Goal: Task Accomplishment & Management: Manage account settings

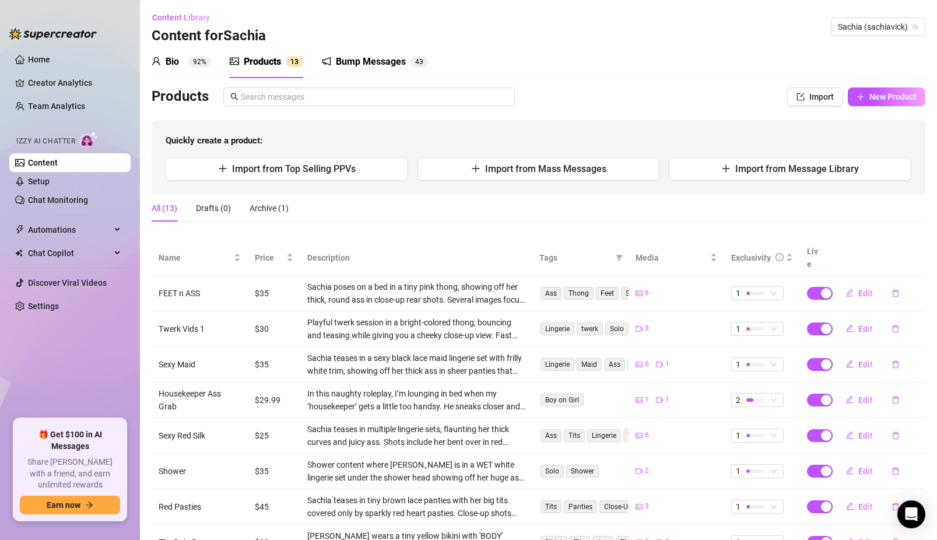
scroll to position [146, 0]
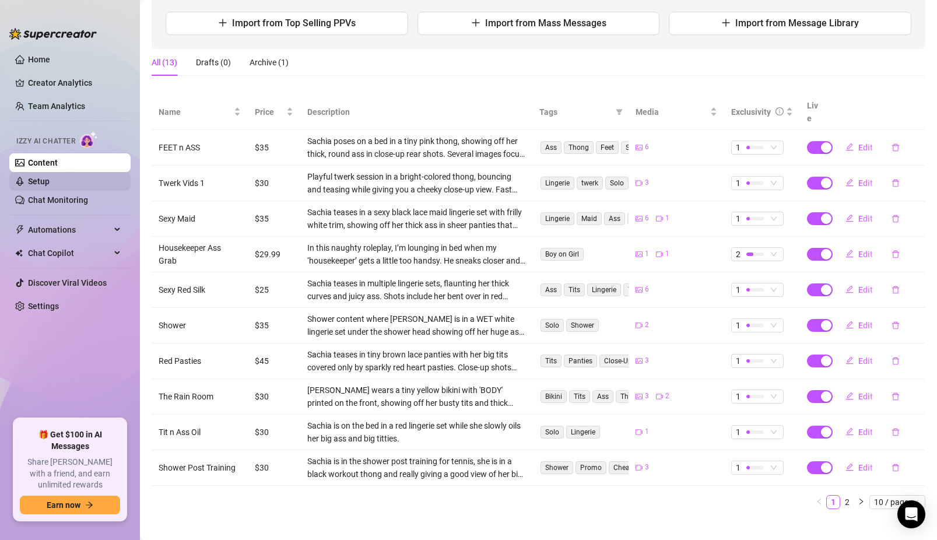
click at [50, 186] on link "Setup" at bounding box center [39, 181] width 22 height 9
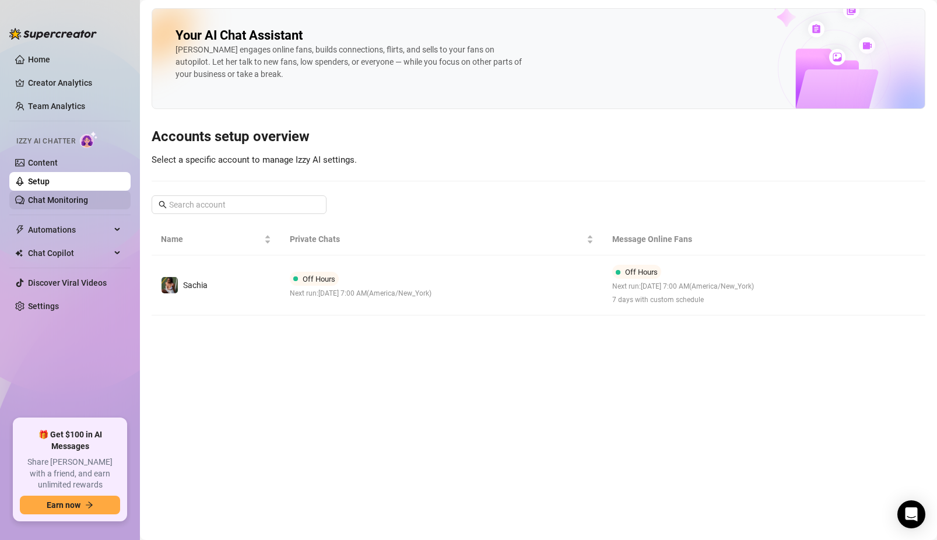
click at [71, 202] on link "Chat Monitoring" at bounding box center [58, 199] width 60 height 9
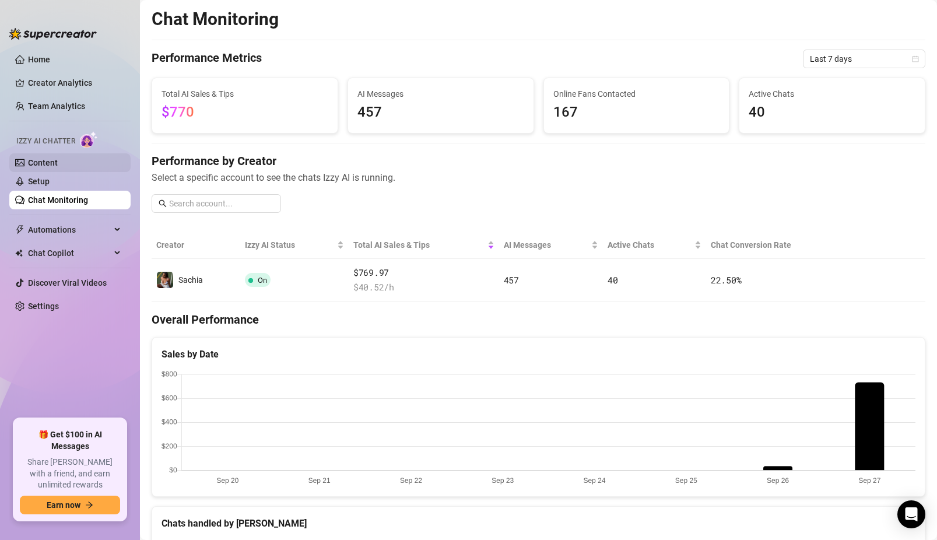
click at [52, 162] on link "Content" at bounding box center [43, 162] width 30 height 9
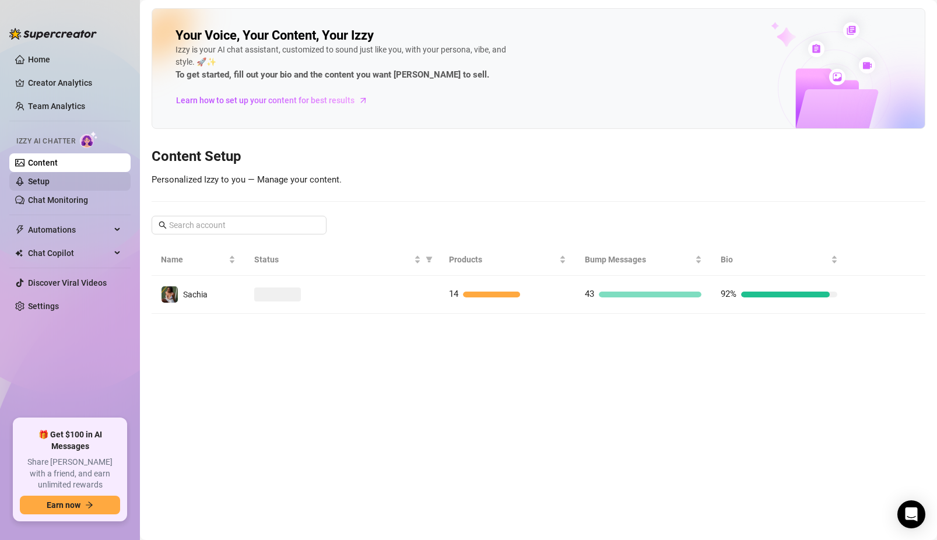
click at [50, 182] on link "Setup" at bounding box center [39, 181] width 22 height 9
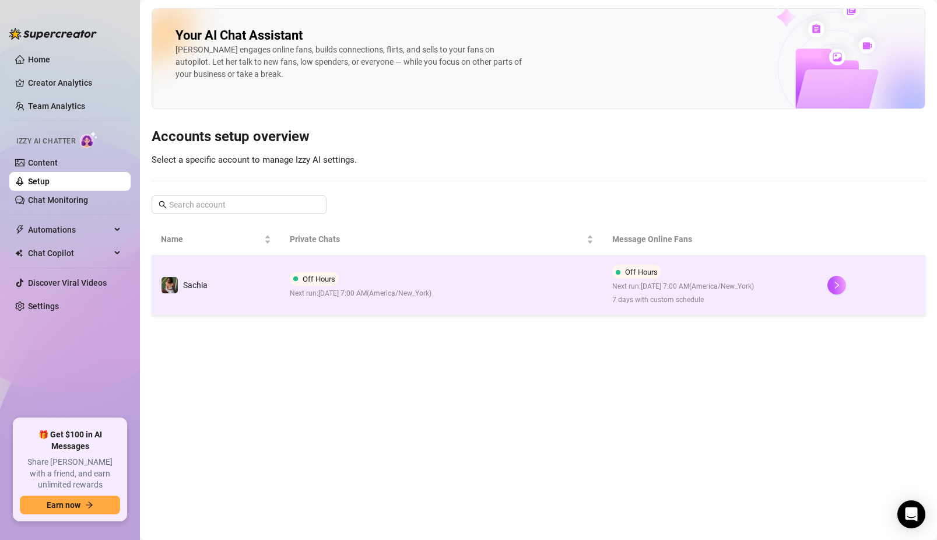
click at [336, 298] on span "Next run: [DATE] 7:00 AM ( [GEOGRAPHIC_DATA]/New_York )" at bounding box center [361, 293] width 142 height 11
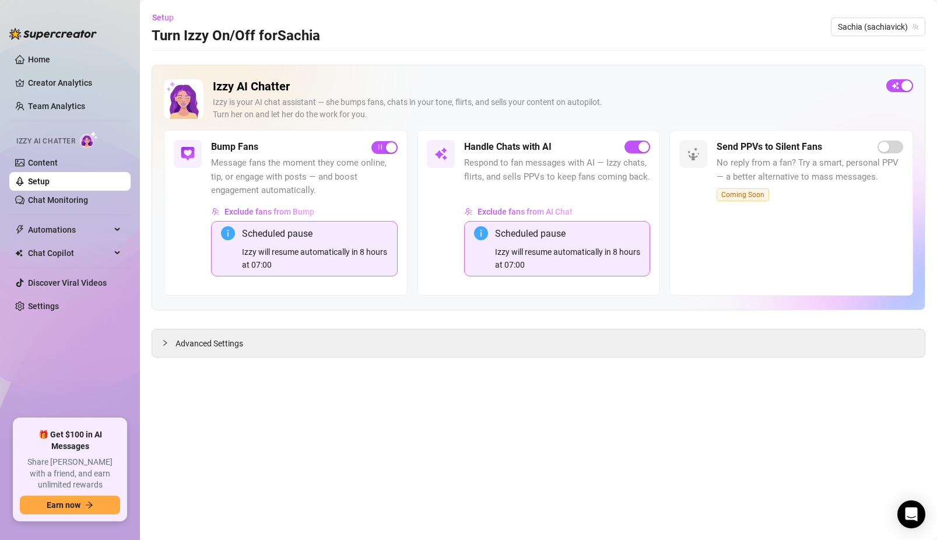
click at [265, 363] on main "Setup Turn Izzy On/Off for Sachia Sachia (sachiavick) Izzy AI Chatter [PERSON_N…" at bounding box center [538, 270] width 797 height 540
click at [232, 345] on span "Advanced Settings" at bounding box center [210, 343] width 68 height 13
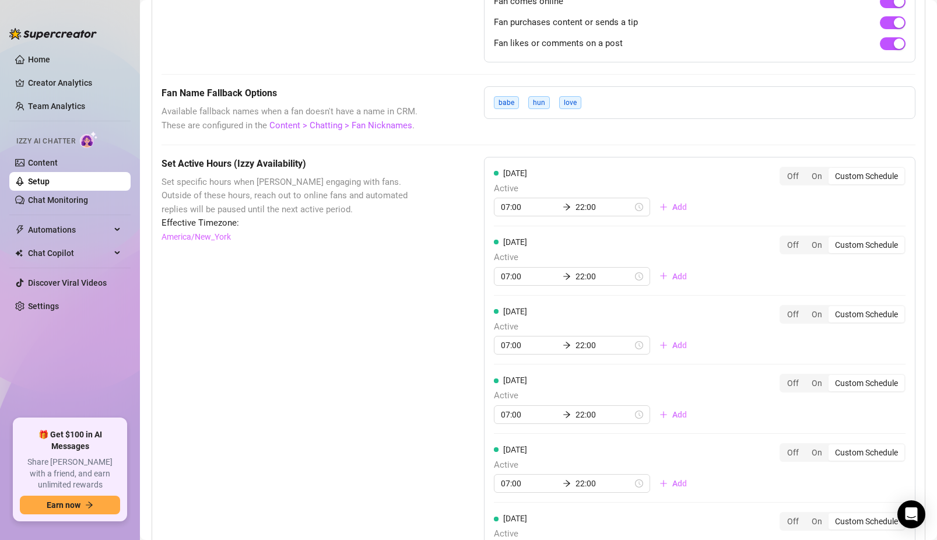
scroll to position [954, 0]
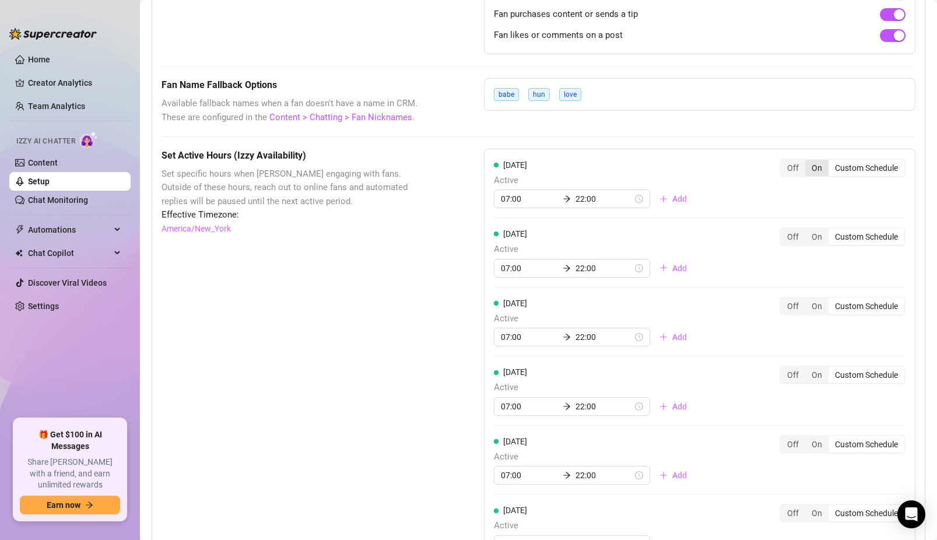
click at [822, 160] on div "On" at bounding box center [816, 168] width 23 height 16
click at [808, 162] on input "On" at bounding box center [808, 162] width 0 height 0
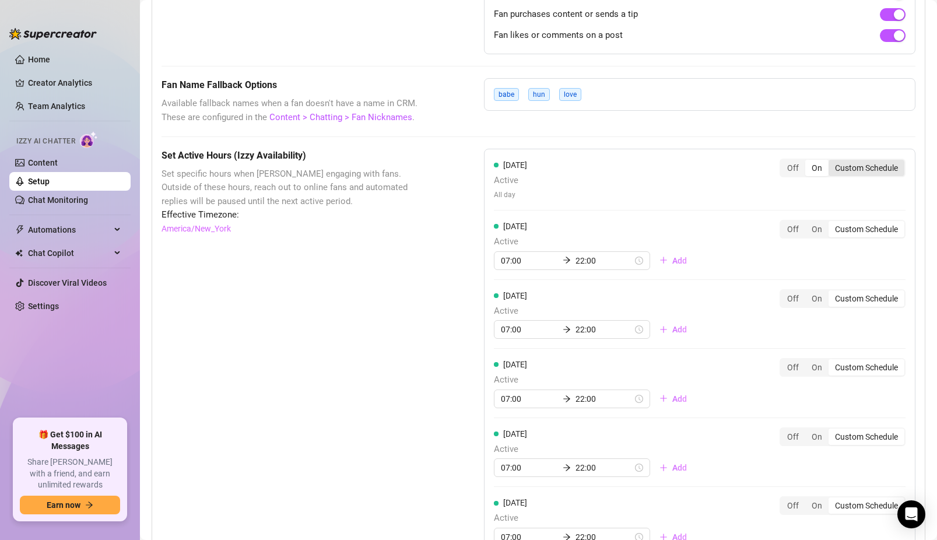
click at [847, 160] on div "Custom Schedule" at bounding box center [867, 168] width 76 height 16
click at [831, 162] on input "Custom Schedule" at bounding box center [831, 162] width 0 height 0
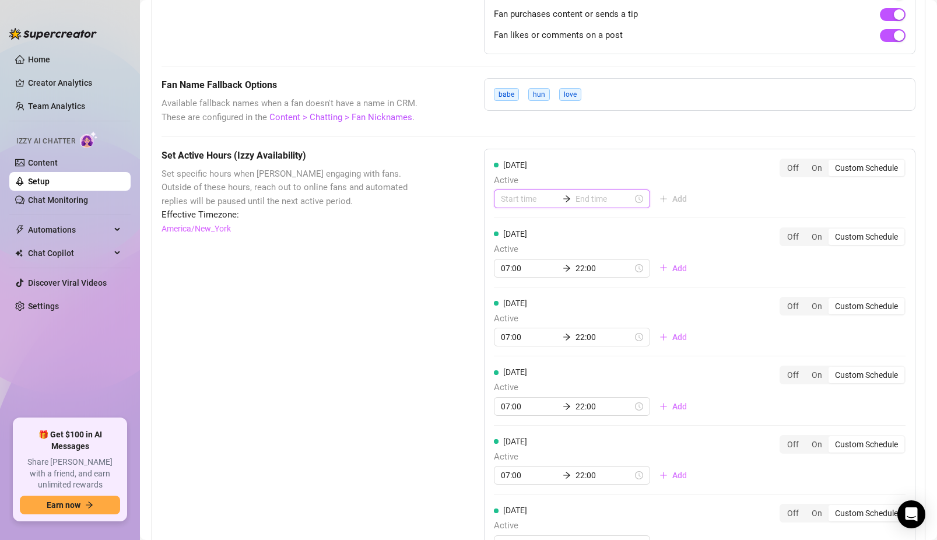
click at [517, 192] on input at bounding box center [529, 198] width 57 height 13
click at [514, 277] on div "07" at bounding box center [510, 280] width 28 height 16
type input "07:00"
click at [584, 192] on input at bounding box center [603, 198] width 57 height 13
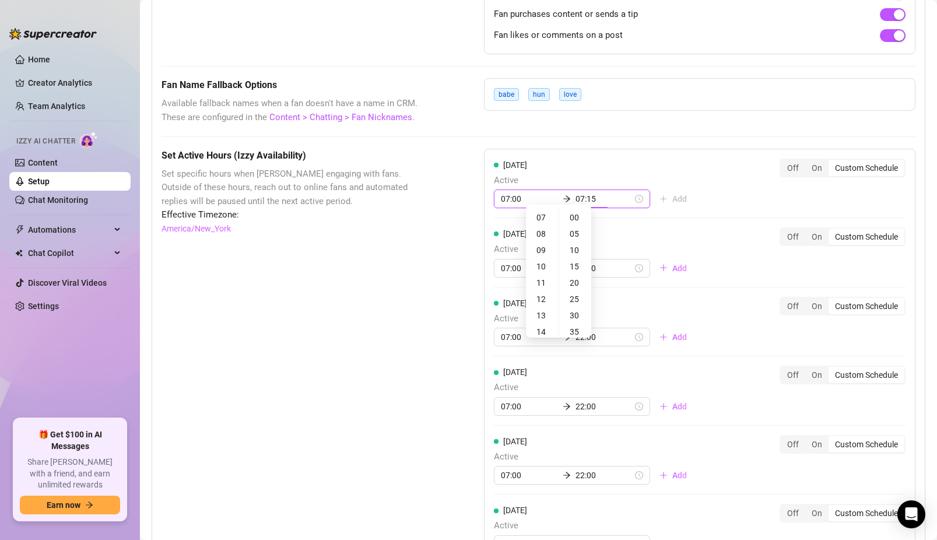
type input "07:20"
type input "13:00"
type input "10:00"
type input "07:20"
type input "10:00"
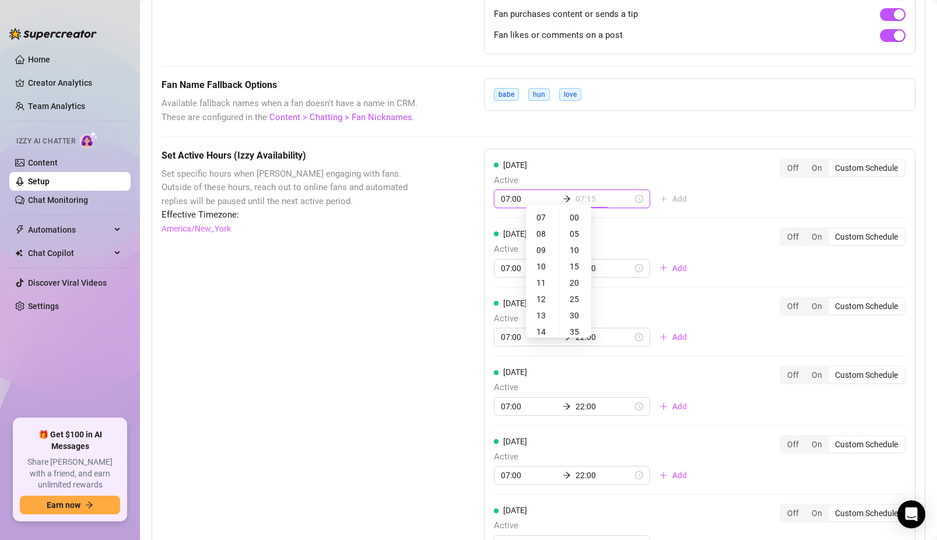
type input "07:20"
type input "07:25"
type input "19:00"
click at [544, 299] on div "22" at bounding box center [542, 301] width 28 height 16
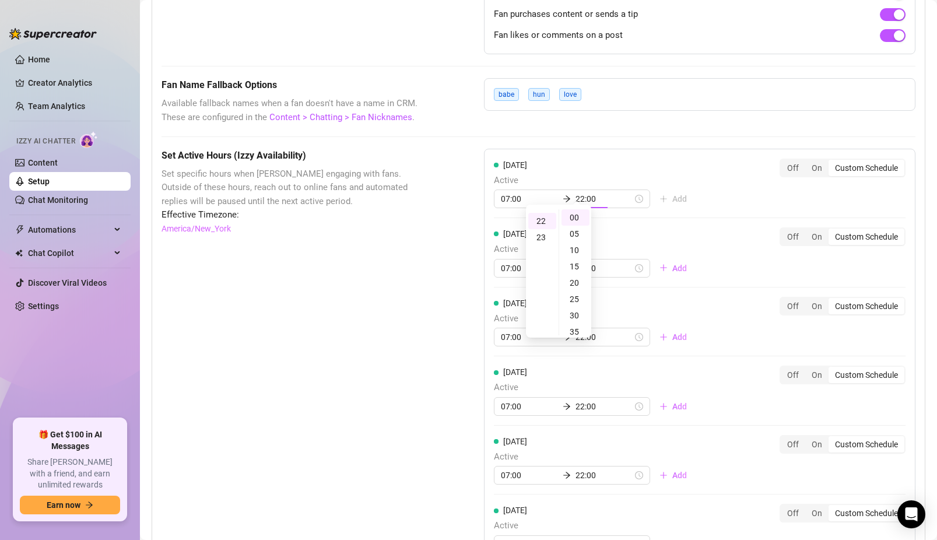
scroll to position [359, 0]
type input "22:00"
click at [675, 208] on div "[DATE] Active 07:00 22:00 Add Off On Custom Schedule [DATE] Active 07:00 22:00 …" at bounding box center [699, 396] width 431 height 494
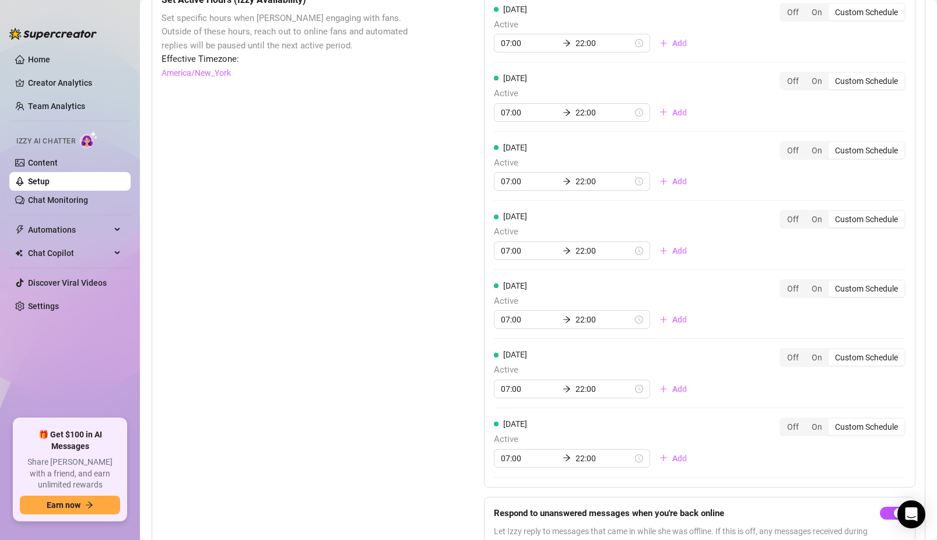
scroll to position [1173, 0]
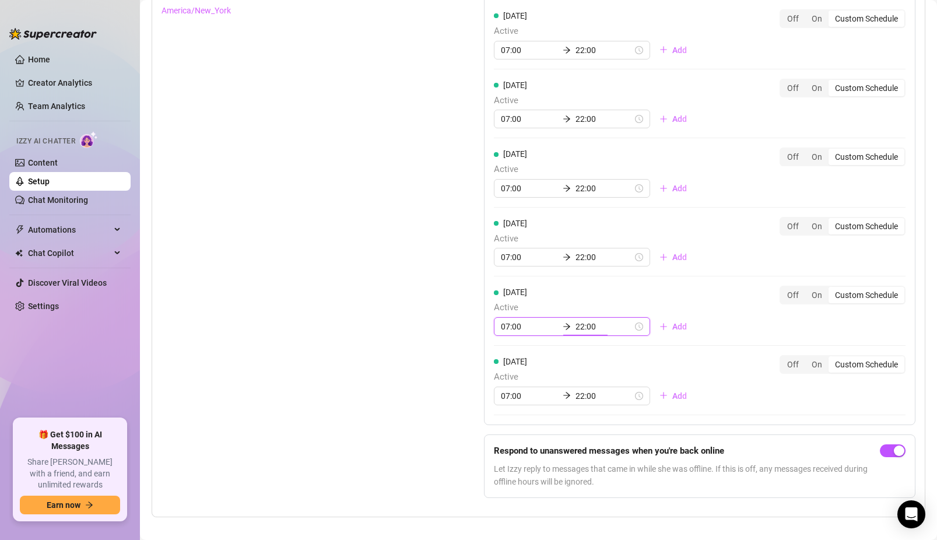
click at [581, 320] on input "22:00" at bounding box center [603, 326] width 57 height 13
click at [541, 359] on div "23" at bounding box center [542, 361] width 28 height 16
type input "23:55"
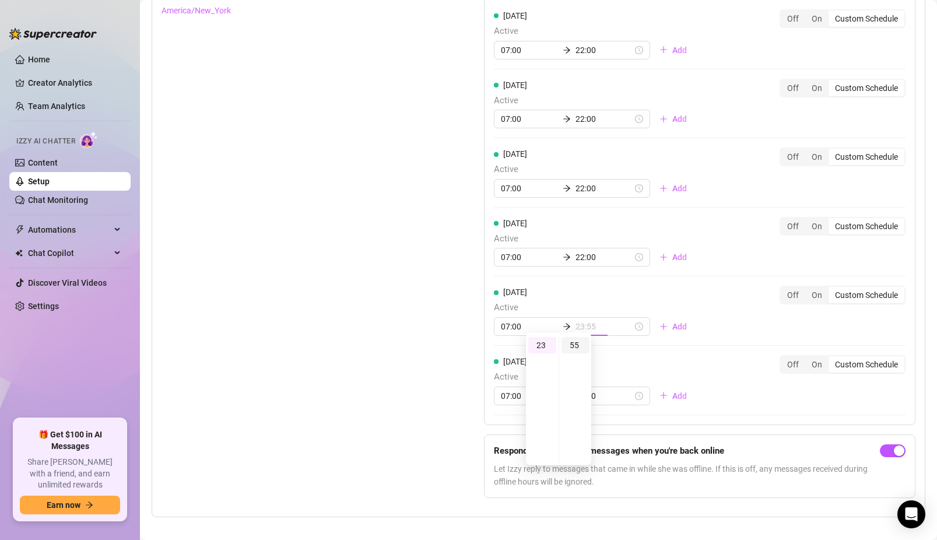
click at [575, 344] on div "55" at bounding box center [575, 345] width 28 height 16
click at [437, 362] on div "Set Active Hours (Izzy Availability) Set specific hours when Izzy engaging with…" at bounding box center [539, 219] width 754 height 577
type input "07:00"
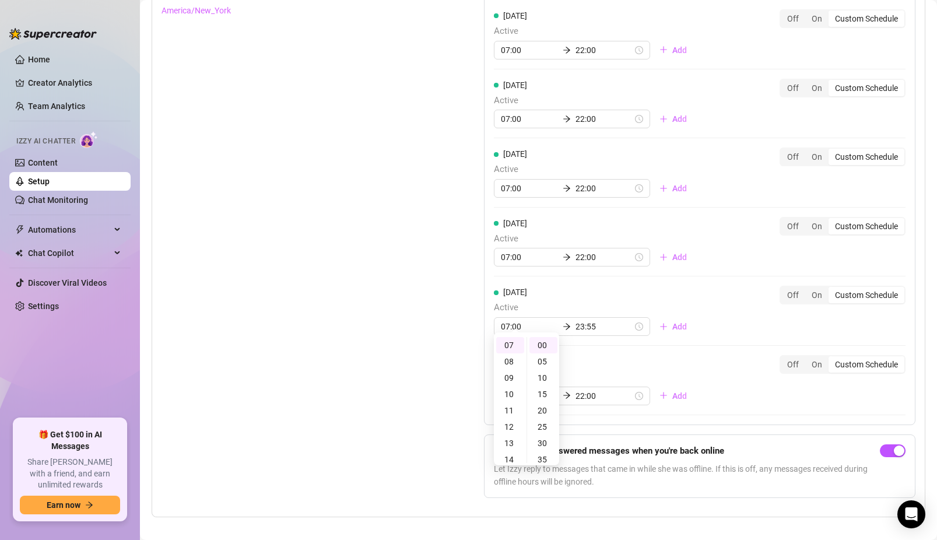
click at [413, 384] on div "Set Active Hours (Izzy Availability) Set specific hours when Izzy engaging with…" at bounding box center [294, 219] width 264 height 577
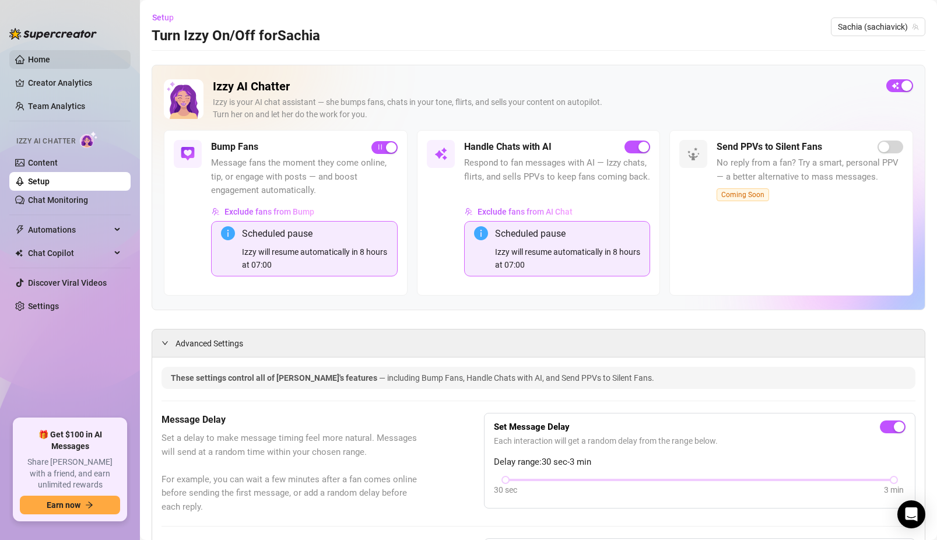
click at [50, 63] on link "Home" at bounding box center [39, 59] width 22 height 9
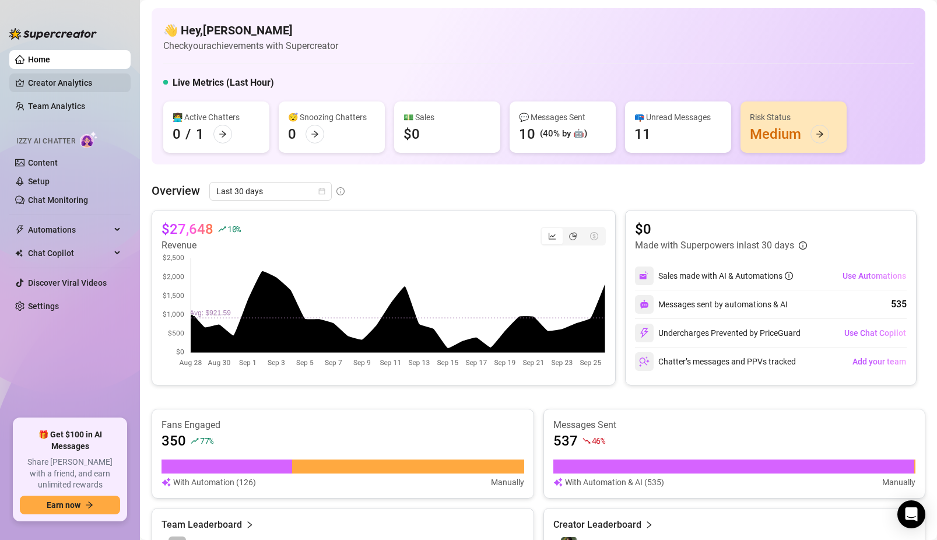
click at [62, 87] on link "Creator Analytics" at bounding box center [74, 82] width 93 height 19
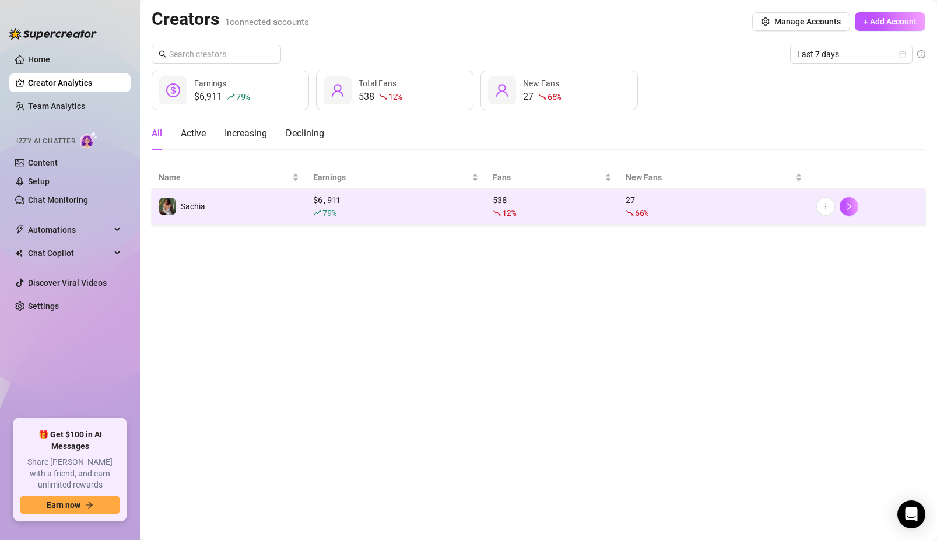
click at [231, 217] on td "Sachia" at bounding box center [229, 207] width 155 height 36
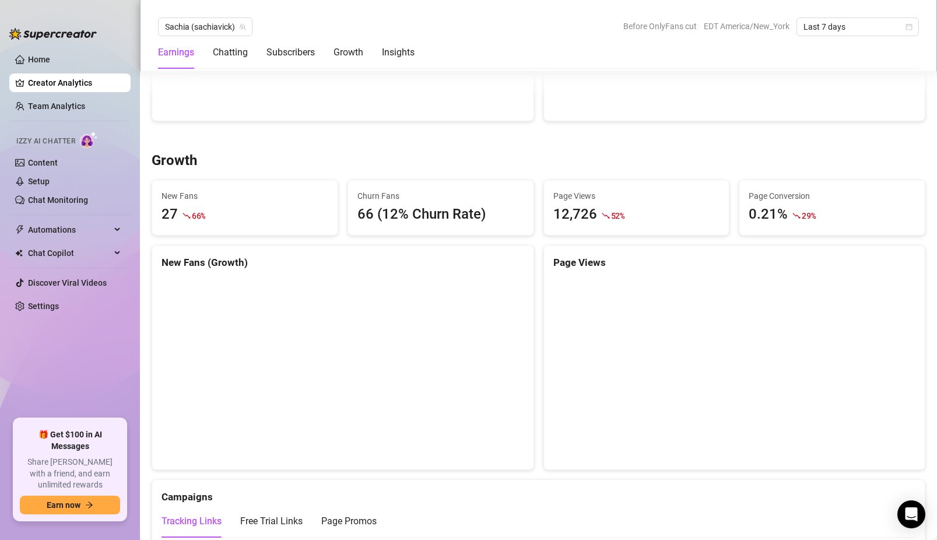
scroll to position [942, 0]
